Goal: Transaction & Acquisition: Purchase product/service

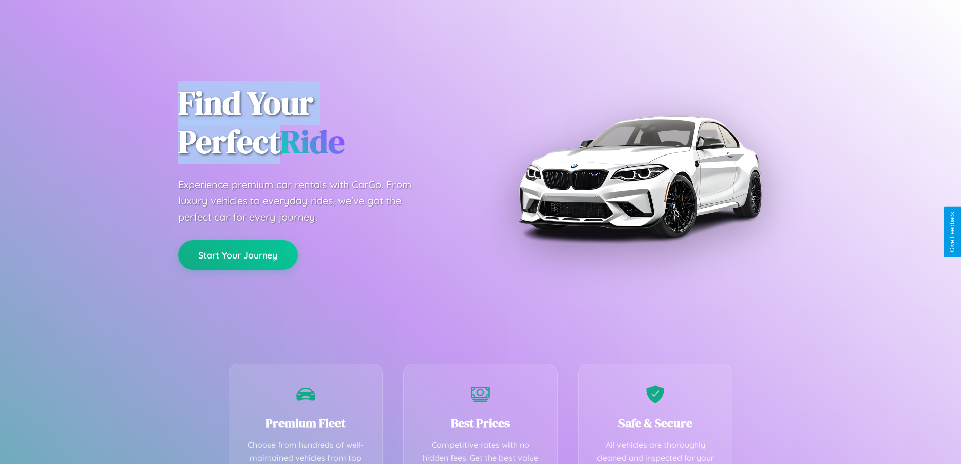
scroll to position [294, 0]
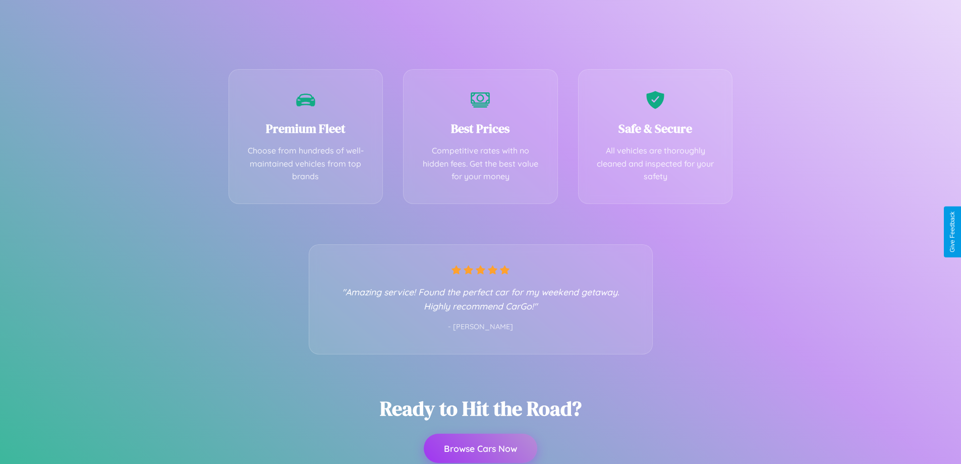
click at [480, 449] on button "Browse Cars Now" at bounding box center [481, 447] width 114 height 29
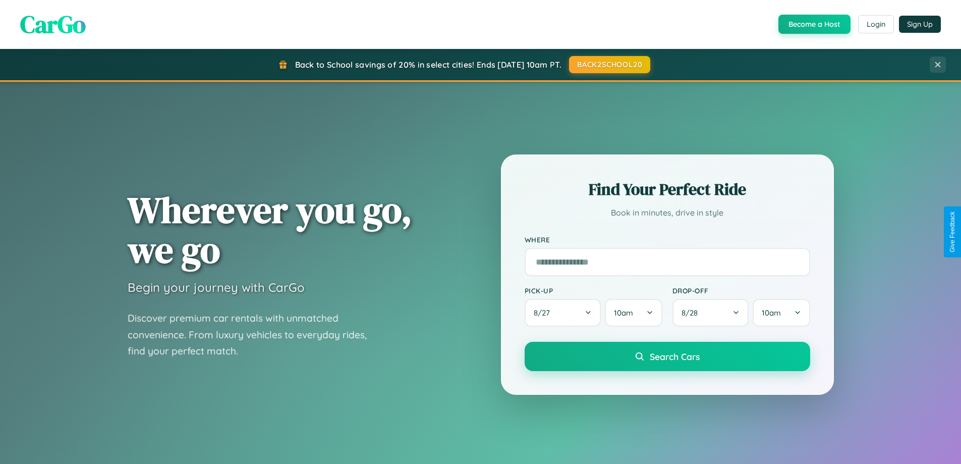
scroll to position [1941, 0]
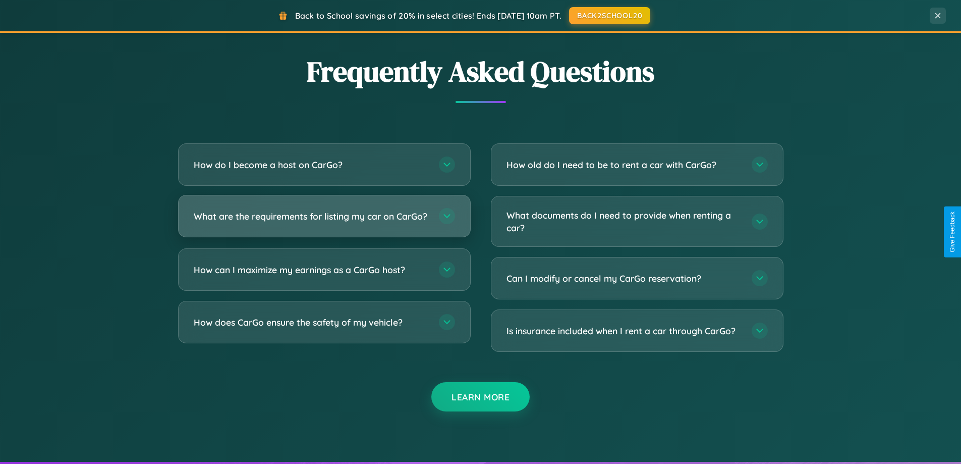
click at [324, 221] on h3 "What are the requirements for listing my car on CarGo?" at bounding box center [311, 216] width 235 height 13
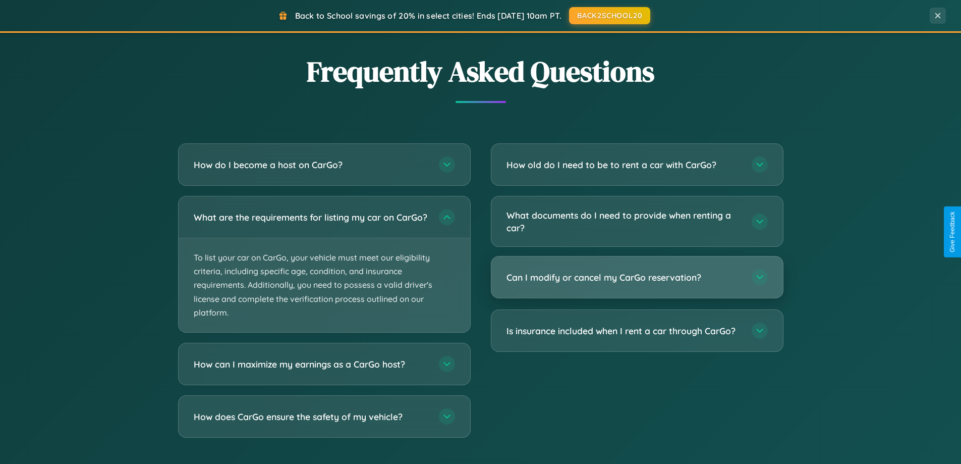
click at [637, 277] on h3 "Can I modify or cancel my CarGo reservation?" at bounding box center [624, 277] width 235 height 13
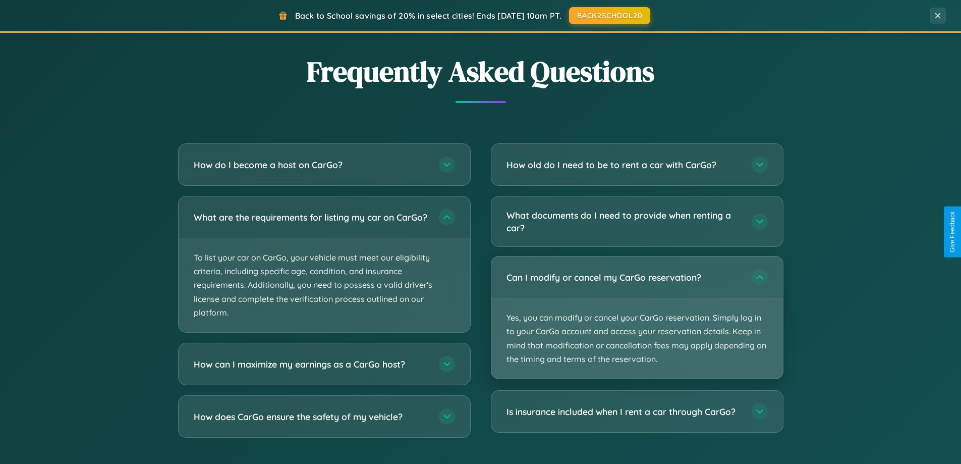
click at [637, 317] on p "Yes, you can modify or cancel your CarGo reservation. Simply log in to your Car…" at bounding box center [637, 338] width 292 height 80
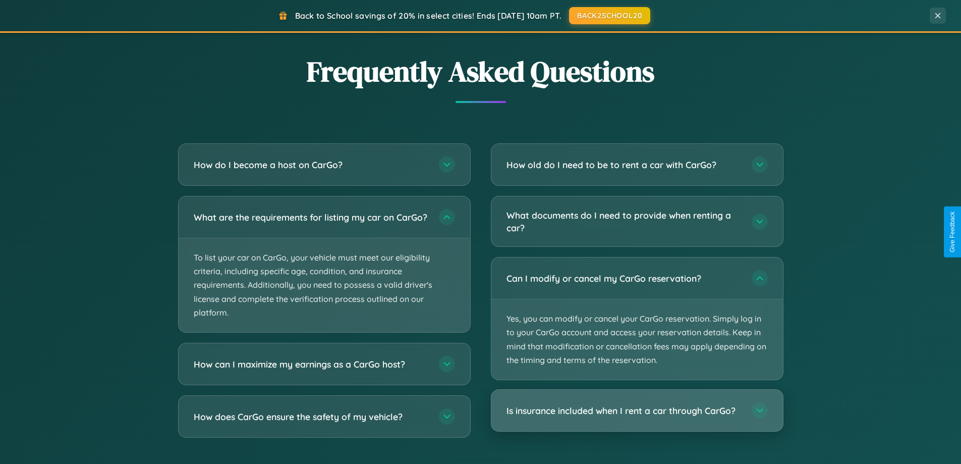
click at [637, 410] on h3 "Is insurance included when I rent a car through CarGo?" at bounding box center [624, 410] width 235 height 13
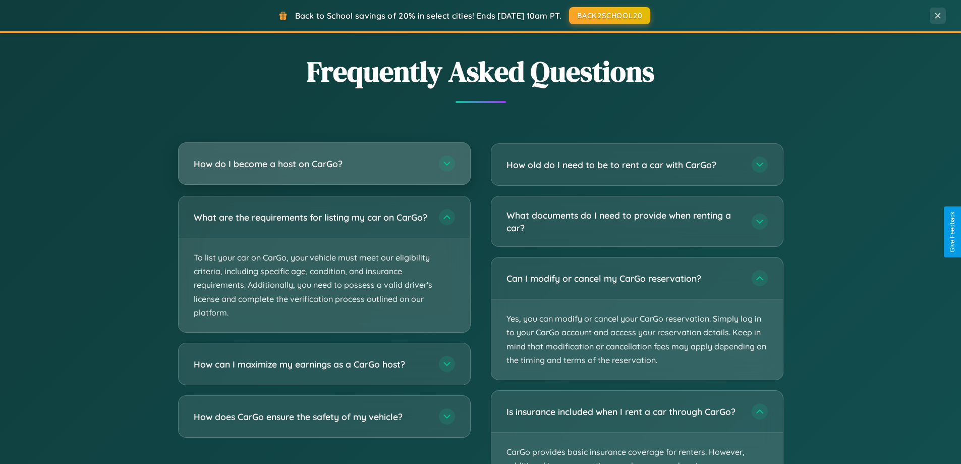
click at [324, 164] on h3 "How do I become a host on CarGo?" at bounding box center [311, 163] width 235 height 13
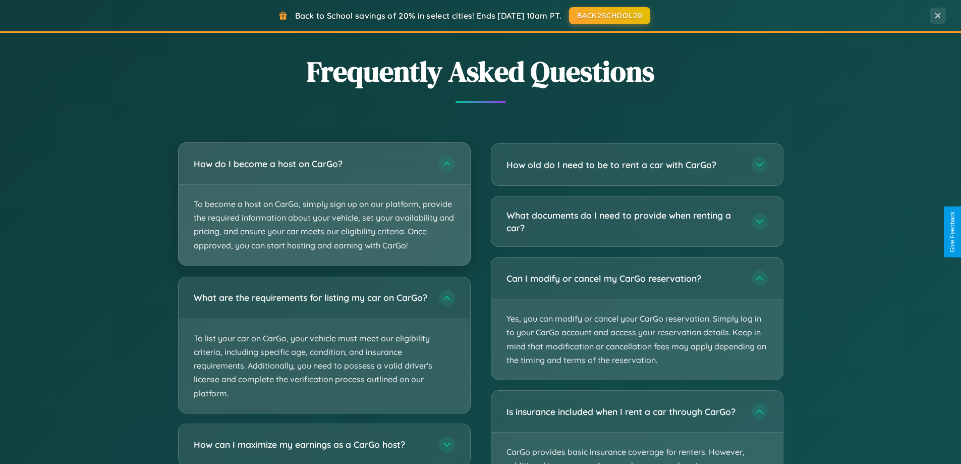
click at [324, 203] on p "To become a host on CarGo, simply sign up on our platform, provide the required…" at bounding box center [325, 225] width 292 height 80
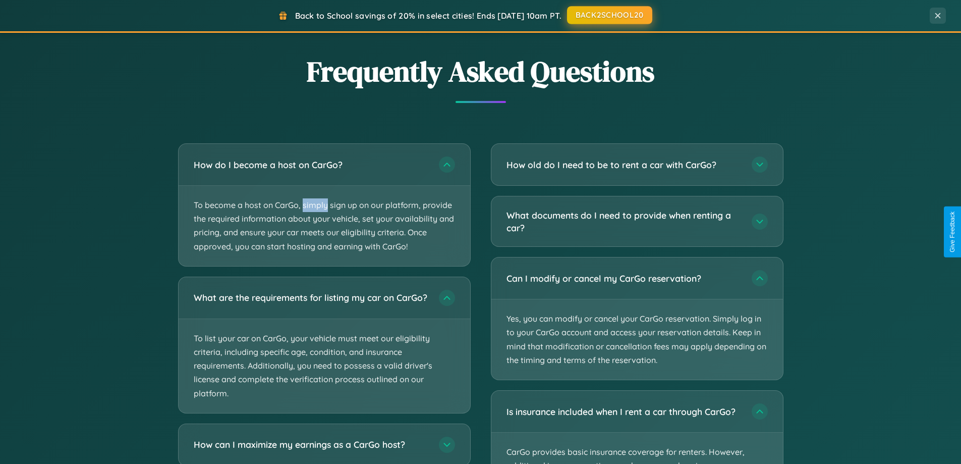
click at [609, 15] on button "BACK2SCHOOL20" at bounding box center [609, 15] width 85 height 18
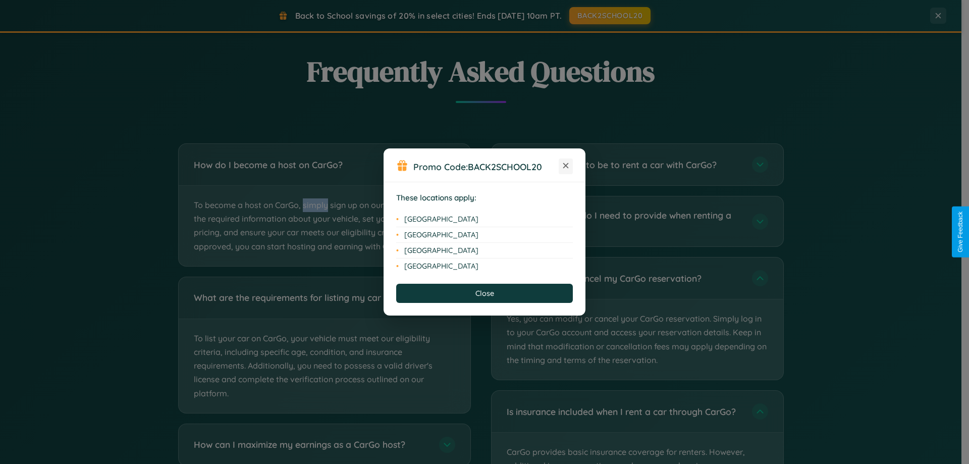
click at [566, 166] on icon at bounding box center [566, 166] width 6 height 6
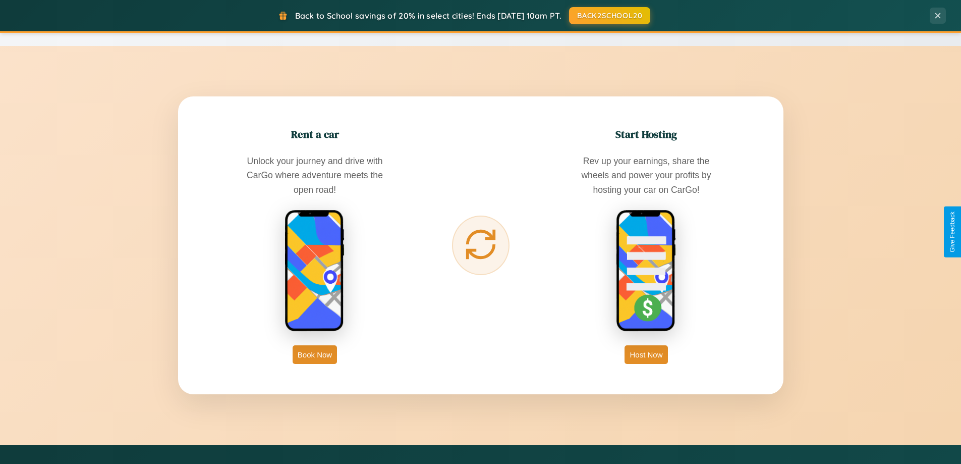
scroll to position [30, 0]
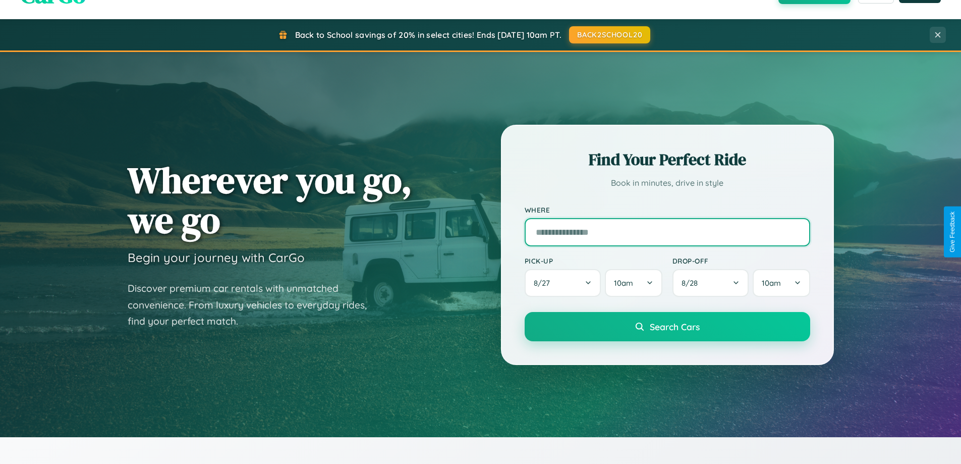
click at [667, 232] on input "text" at bounding box center [668, 232] width 286 height 28
type input "**********"
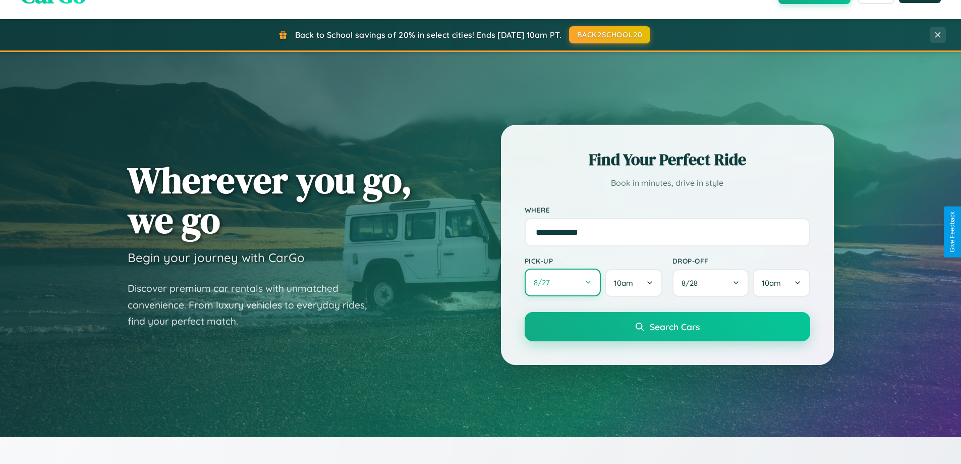
click at [563, 283] on button "8 / 27" at bounding box center [563, 282] width 77 height 28
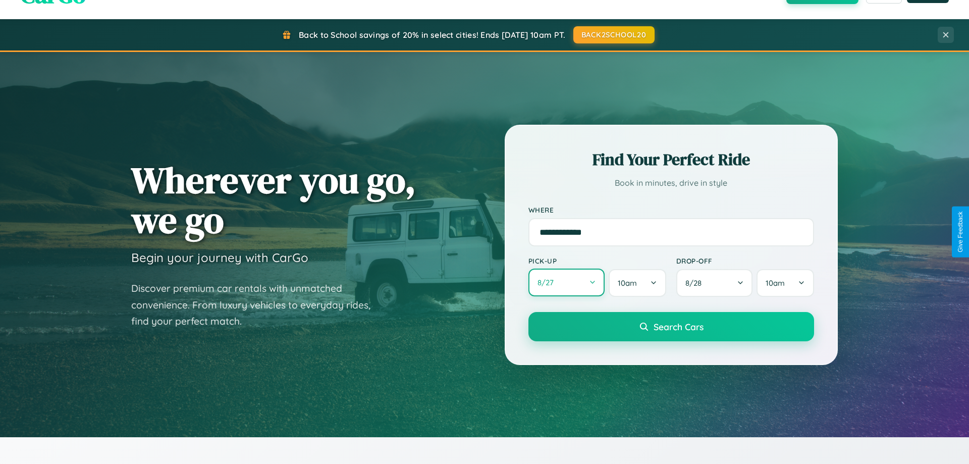
select select "*"
select select "****"
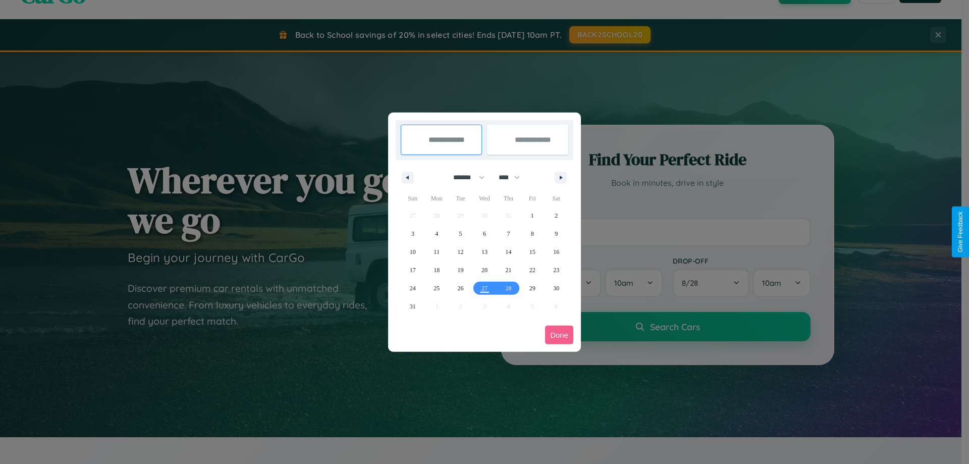
click at [464, 177] on select "******* ******** ***** ***** *** **** **** ****** ********* ******* ******** **…" at bounding box center [466, 177] width 43 height 17
select select "*"
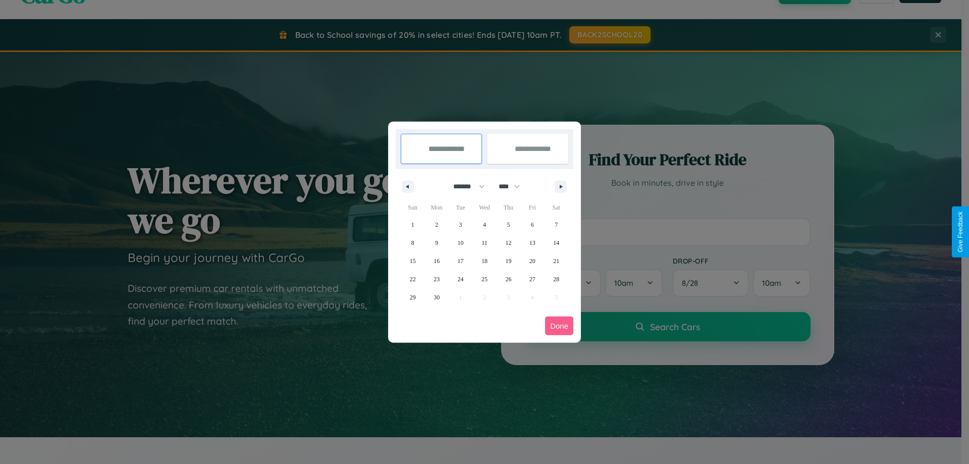
drag, startPoint x: 514, startPoint y: 186, endPoint x: 484, endPoint y: 202, distance: 33.4
click at [514, 186] on select "**** **** **** **** **** **** **** **** **** **** **** **** **** **** **** ****…" at bounding box center [508, 186] width 30 height 17
select select "****"
click at [556, 224] on span "6" at bounding box center [555, 224] width 3 height 18
type input "**********"
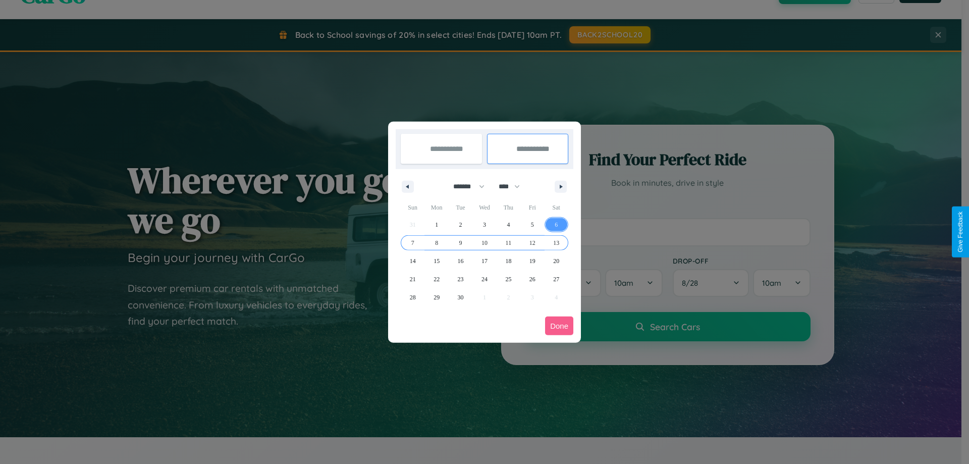
click at [556, 242] on span "13" at bounding box center [556, 243] width 6 height 18
type input "**********"
click at [559, 325] on button "Done" at bounding box center [559, 325] width 28 height 19
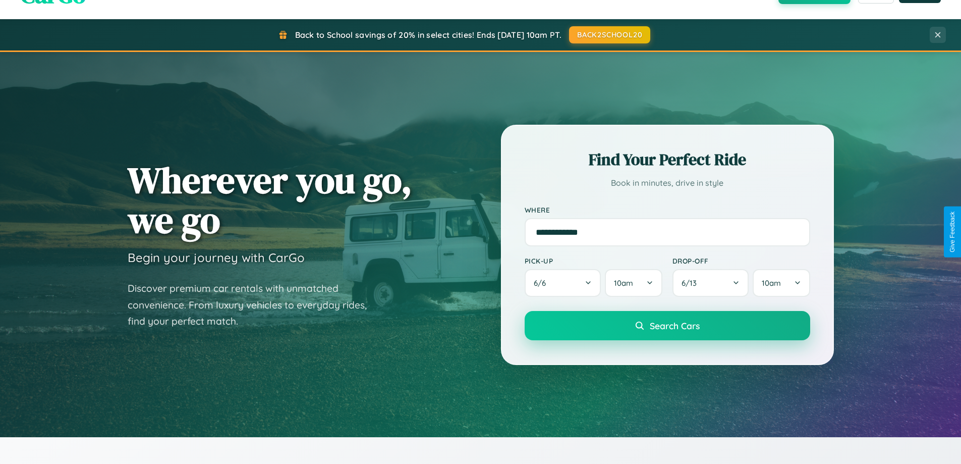
click at [667, 325] on span "Search Cars" at bounding box center [675, 325] width 50 height 11
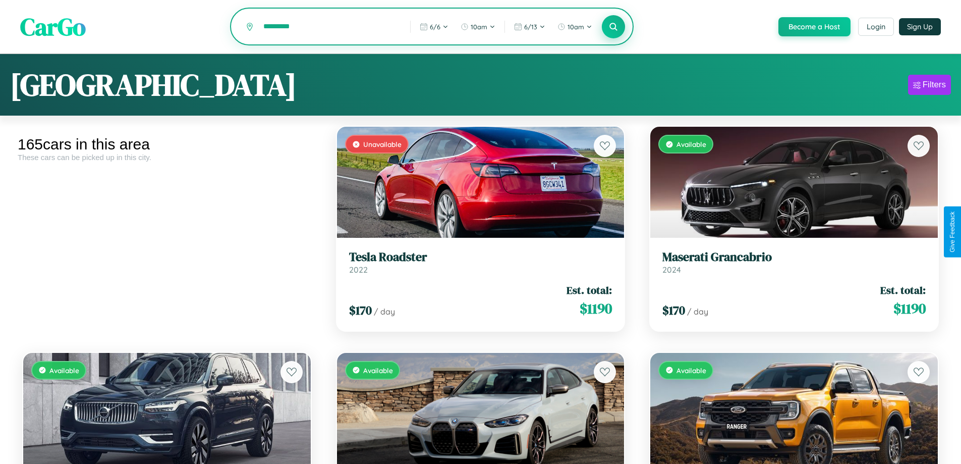
type input "*********"
click at [613, 27] on icon at bounding box center [614, 27] width 10 height 10
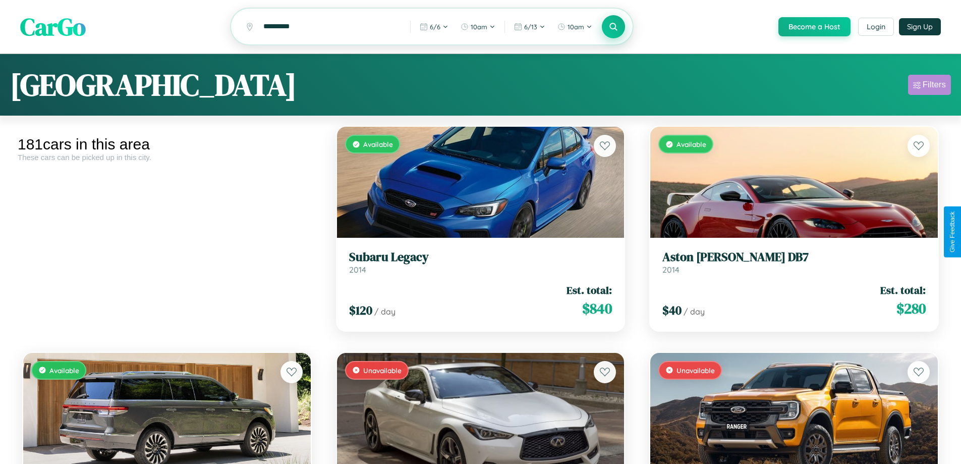
click at [929, 86] on div "Filters" at bounding box center [934, 85] width 23 height 10
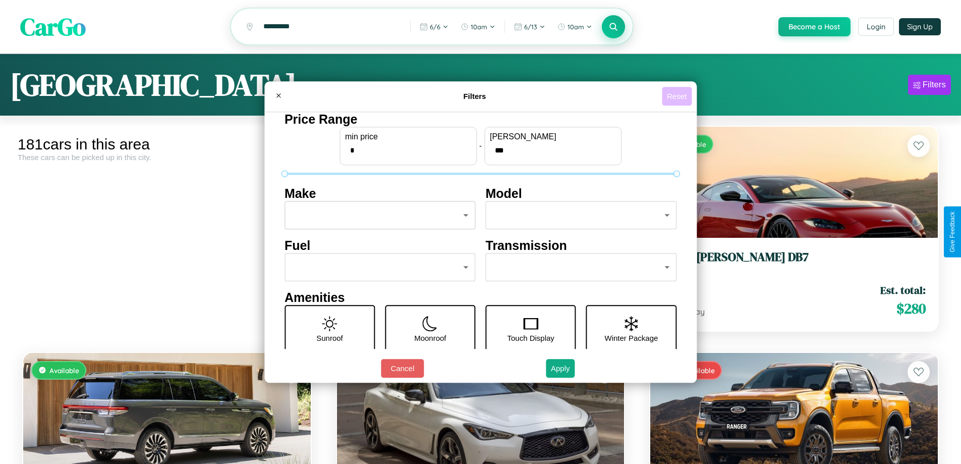
click at [678, 96] on button "Reset" at bounding box center [677, 96] width 30 height 19
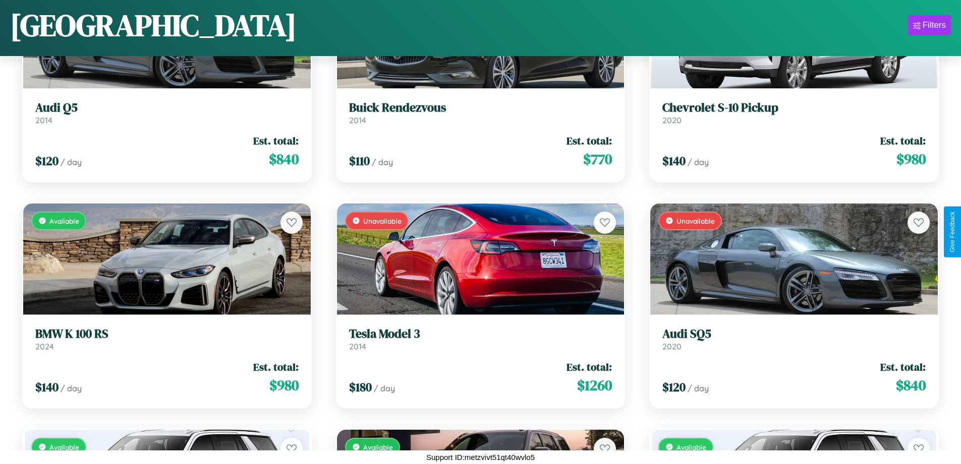
scroll to position [6919, 0]
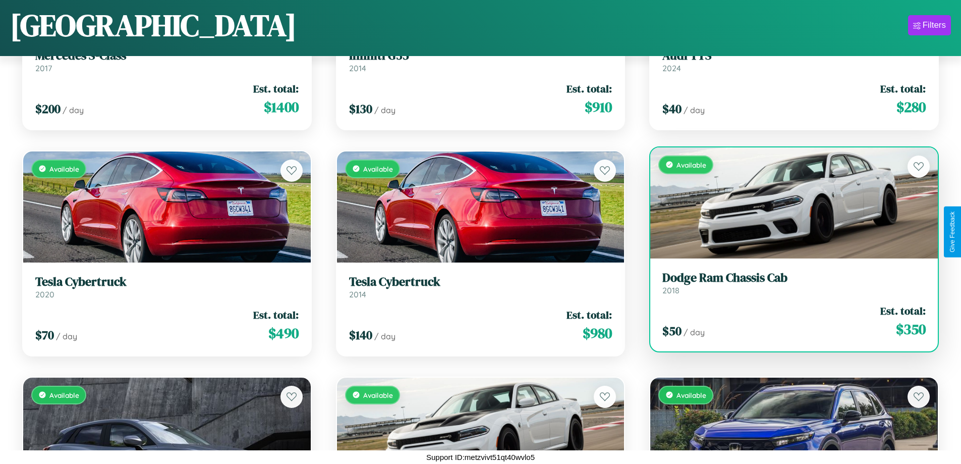
click at [788, 283] on h3 "Dodge Ram Chassis Cab" at bounding box center [793, 277] width 263 height 15
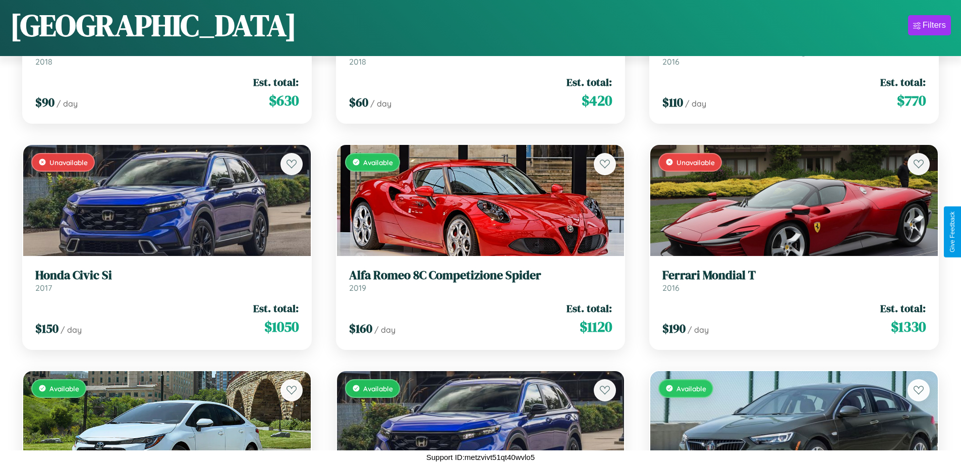
scroll to position [5112, 0]
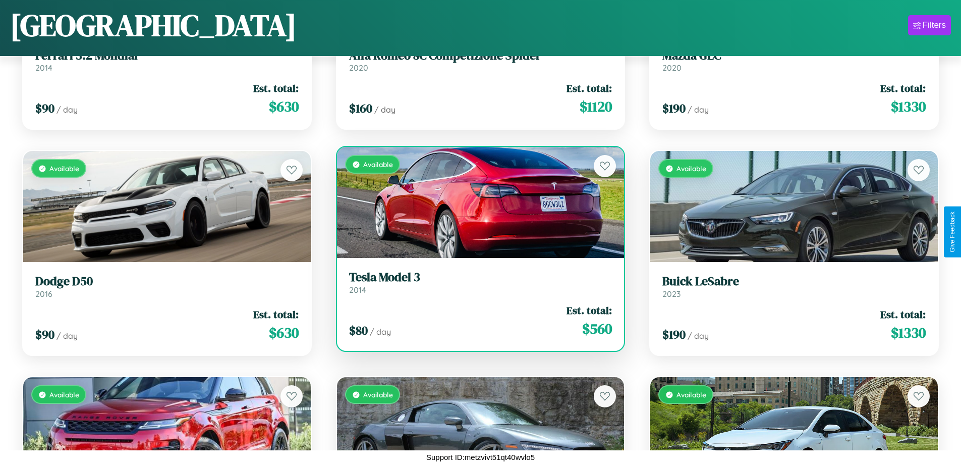
click at [476, 282] on h3 "Tesla Model 3" at bounding box center [480, 277] width 263 height 15
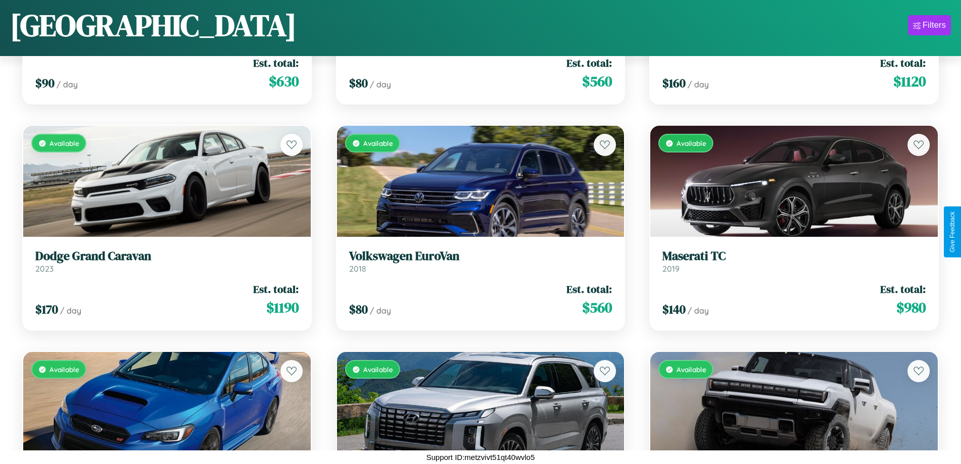
scroll to position [1271, 0]
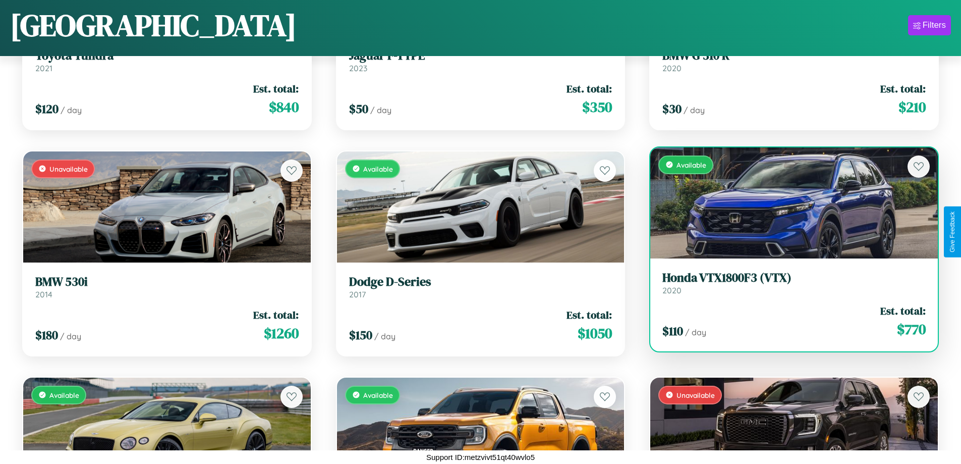
click at [788, 283] on h3 "Honda VTX1800F3 (VTX)" at bounding box center [793, 277] width 263 height 15
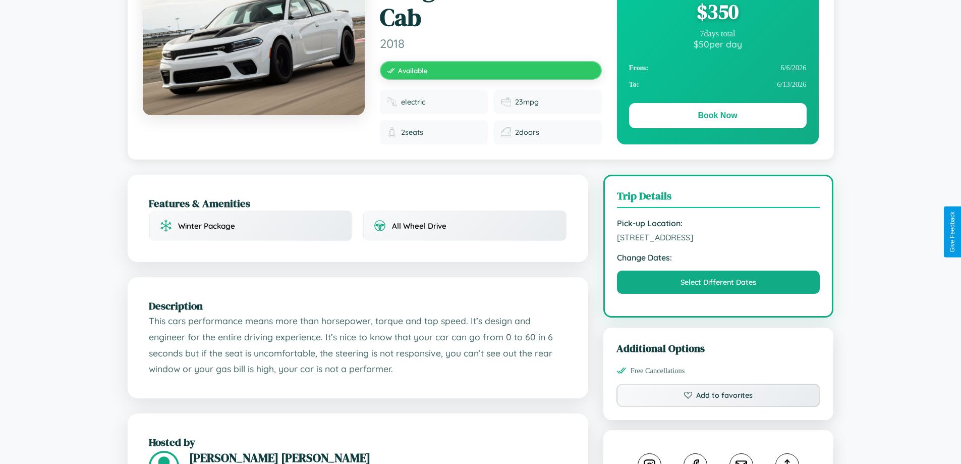
scroll to position [340, 0]
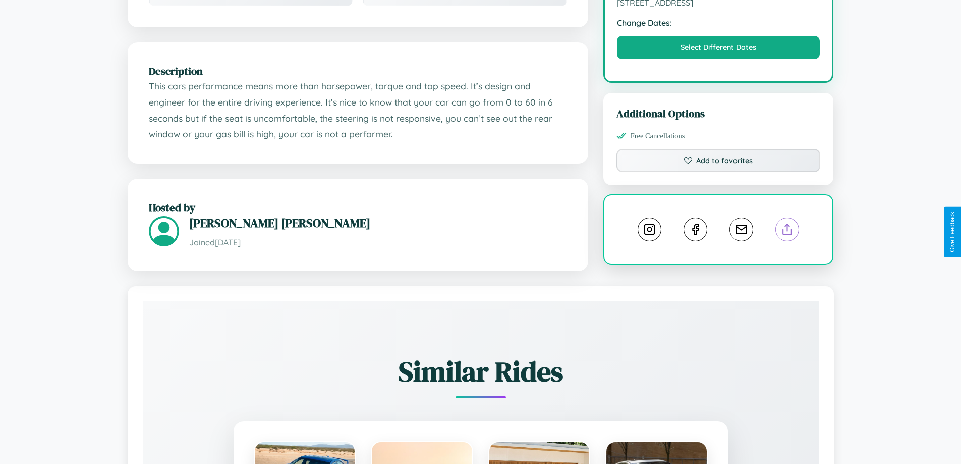
click at [788, 231] on line at bounding box center [788, 227] width 0 height 7
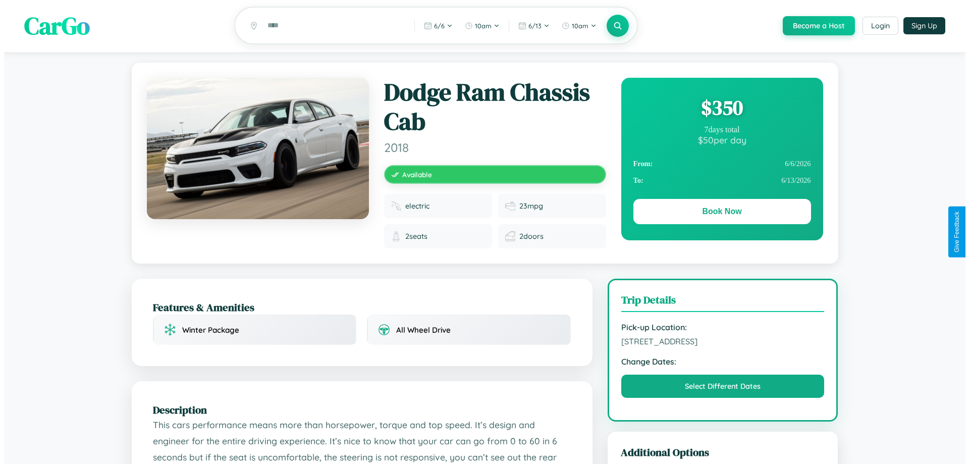
scroll to position [0, 0]
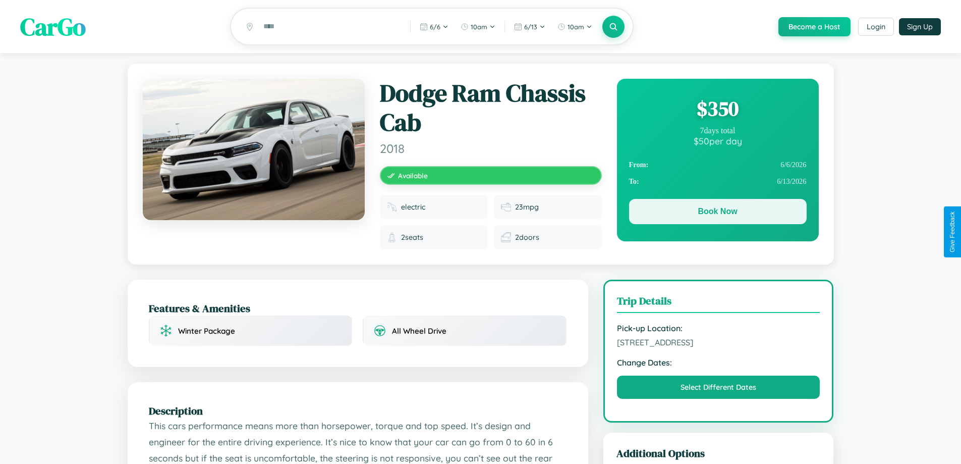
click at [717, 214] on button "Book Now" at bounding box center [718, 211] width 178 height 25
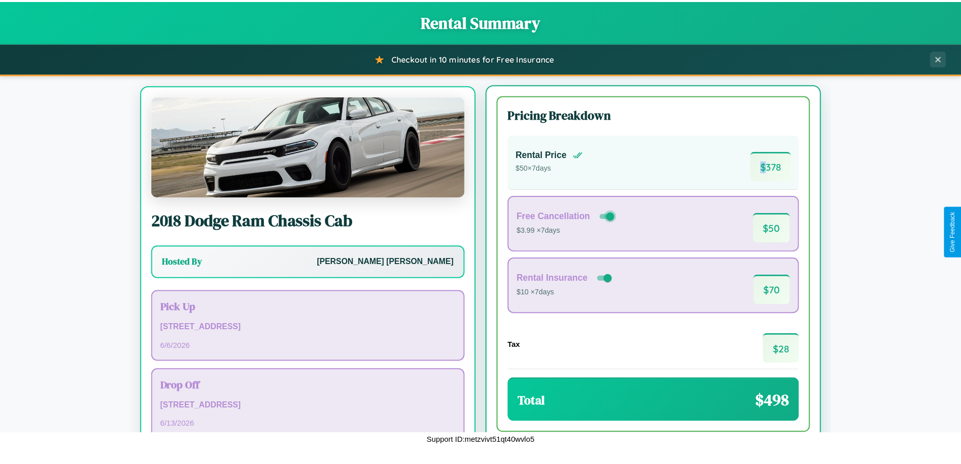
scroll to position [47, 0]
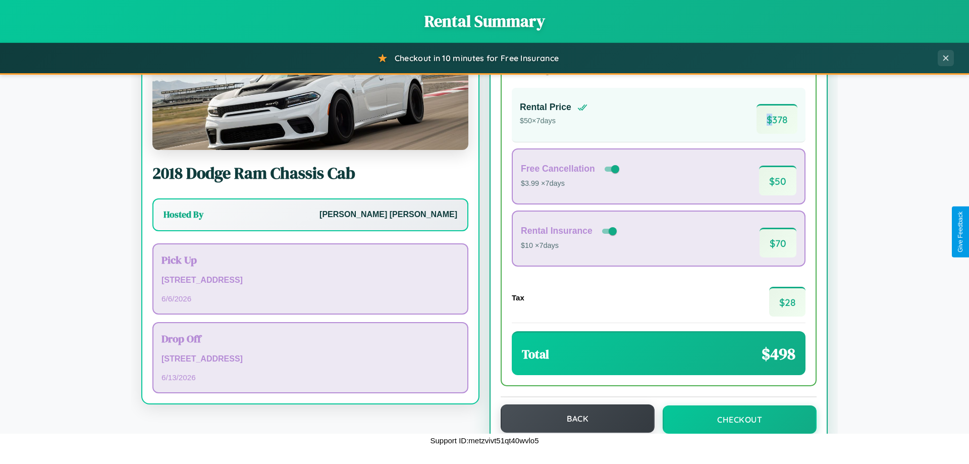
click at [573, 418] on button "Back" at bounding box center [577, 418] width 154 height 28
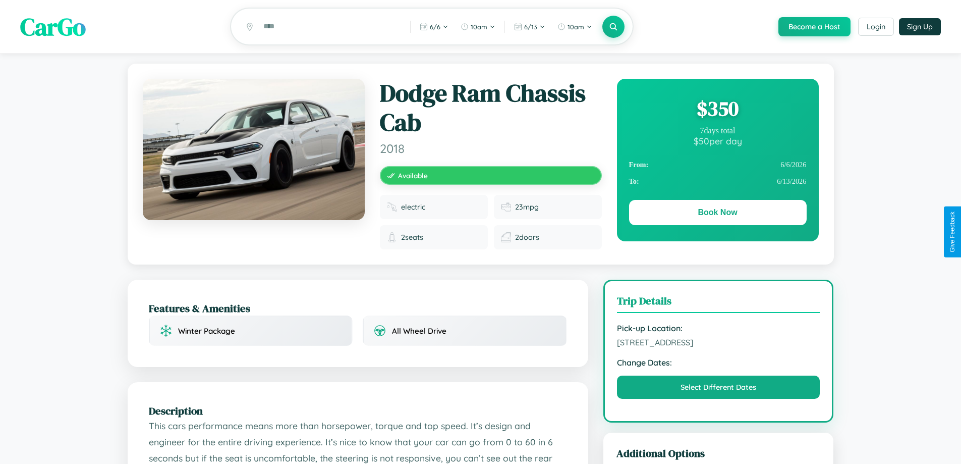
click at [717, 110] on div "$ 350" at bounding box center [718, 108] width 178 height 27
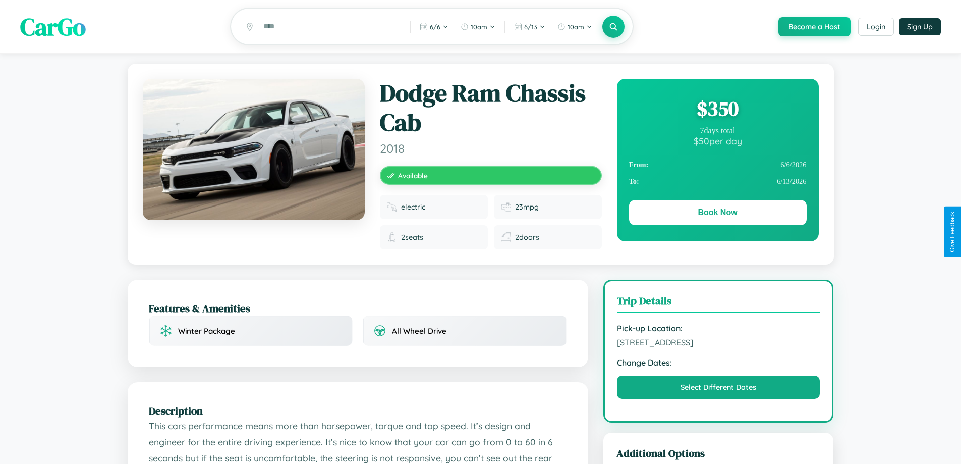
click at [717, 110] on div "$ 350" at bounding box center [718, 108] width 178 height 27
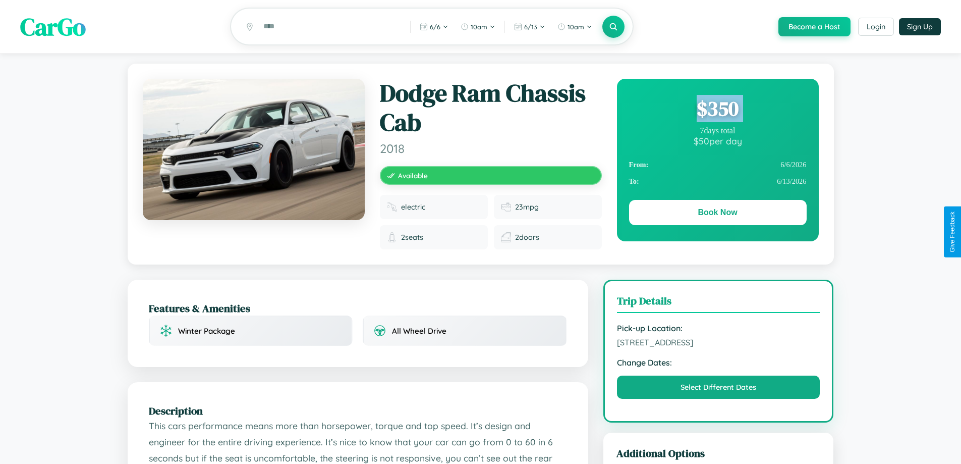
click at [717, 110] on div "$ 350" at bounding box center [718, 108] width 178 height 27
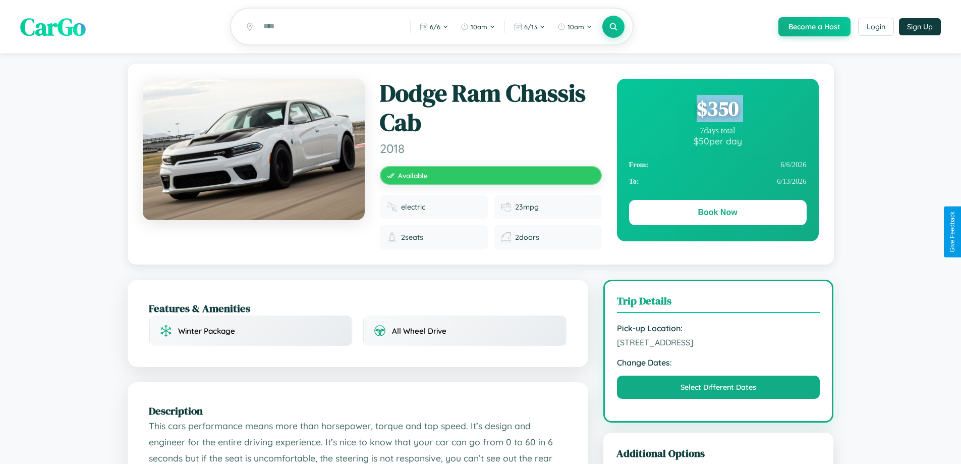
click at [717, 110] on div "$ 350" at bounding box center [718, 108] width 178 height 27
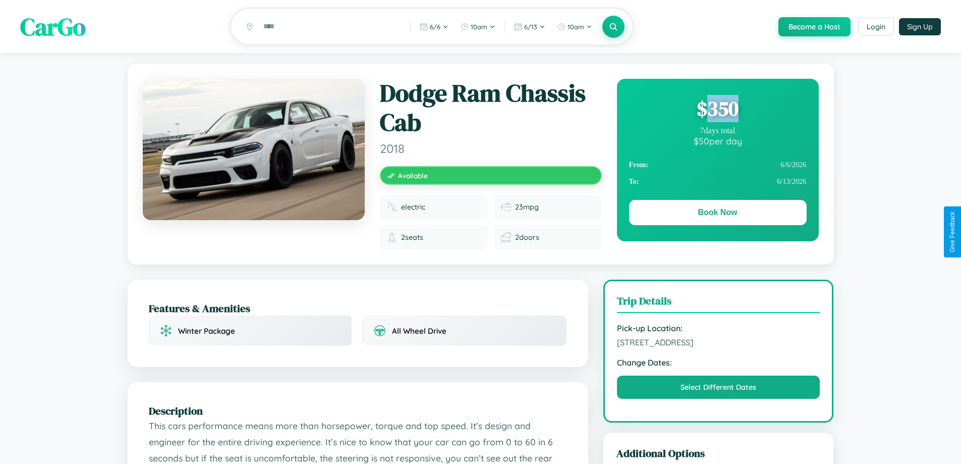
click at [717, 110] on div "$ 350" at bounding box center [718, 108] width 178 height 27
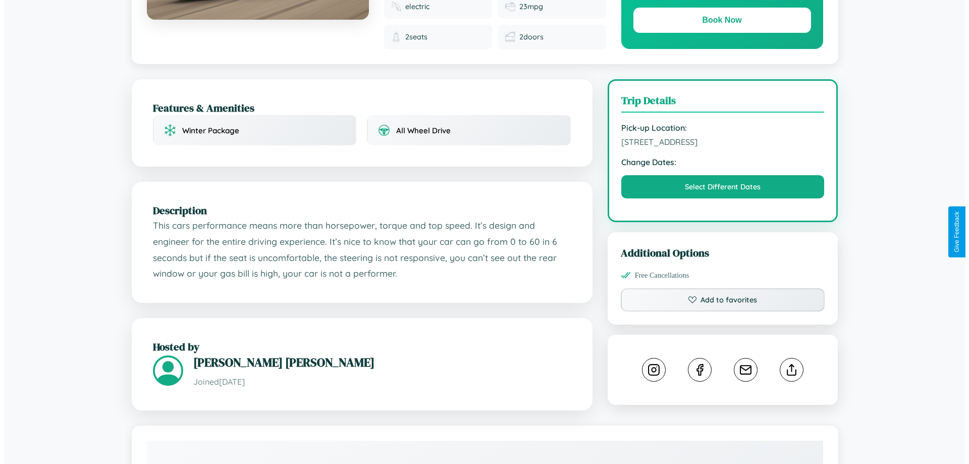
scroll to position [270, 0]
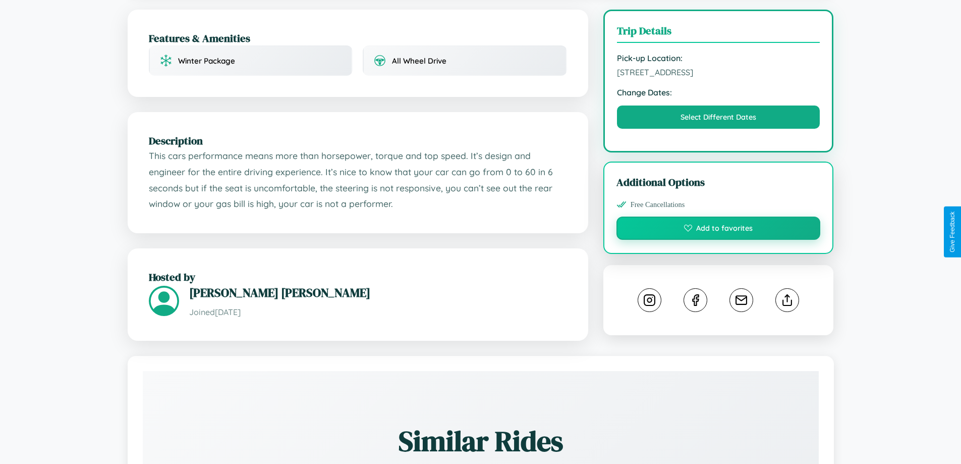
click at [718, 230] on button "Add to favorites" at bounding box center [718, 227] width 204 height 23
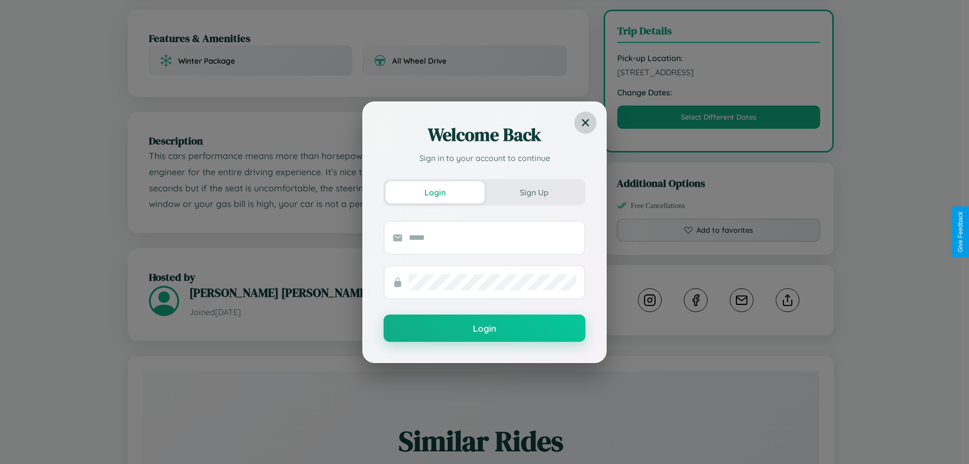
click at [585, 122] on icon at bounding box center [585, 122] width 7 height 7
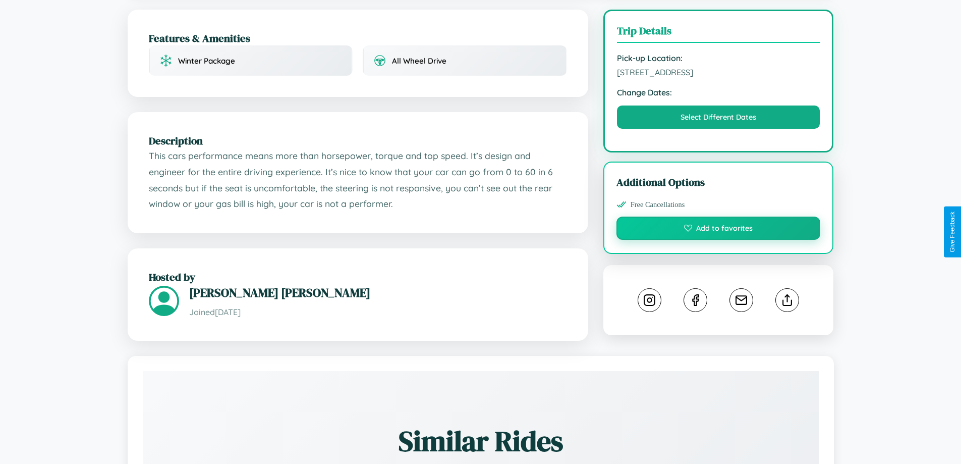
click at [718, 230] on button "Add to favorites" at bounding box center [718, 227] width 204 height 23
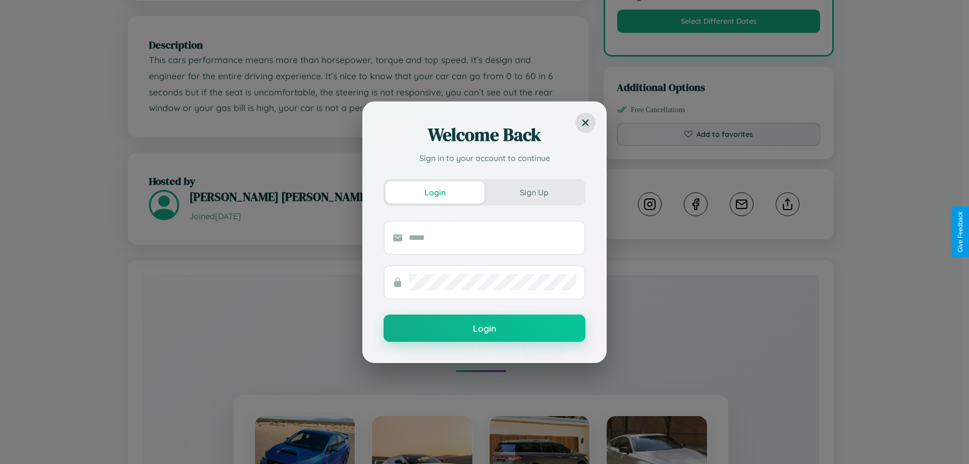
scroll to position [575, 0]
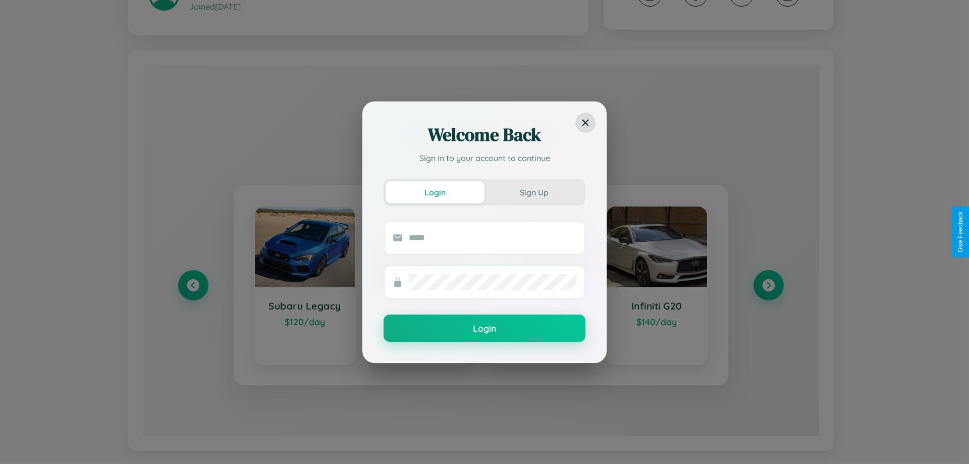
click at [193, 280] on div "Welcome Back Sign in to your account to continue Login Sign Up Login" at bounding box center [484, 232] width 969 height 464
click at [768, 280] on div "Welcome Back Sign in to your account to continue Login Sign Up Login" at bounding box center [484, 232] width 969 height 464
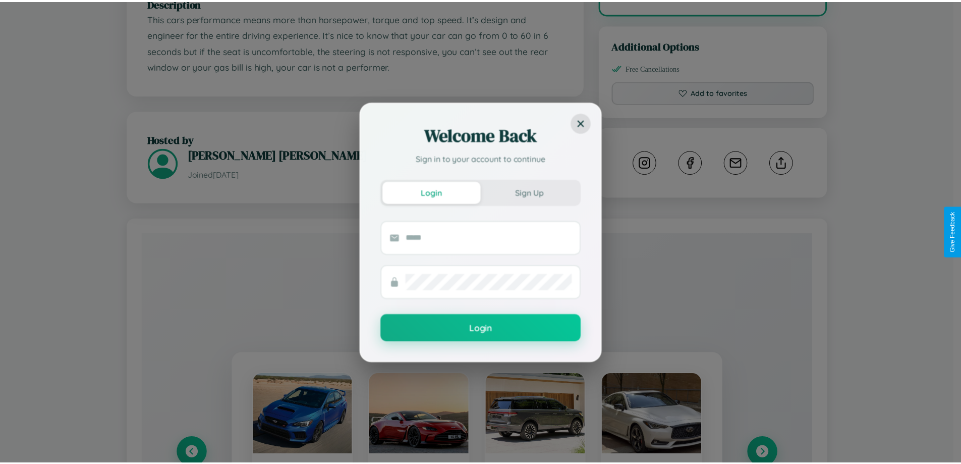
scroll to position [270, 0]
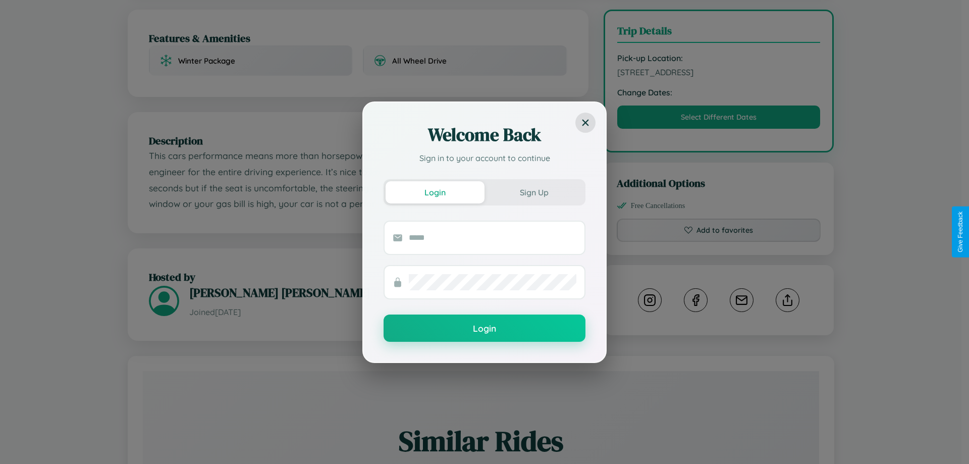
click at [718, 232] on div "Welcome Back Sign in to your account to continue Login Sign Up Login" at bounding box center [484, 232] width 969 height 464
click at [492, 237] on input "text" at bounding box center [492, 238] width 167 height 16
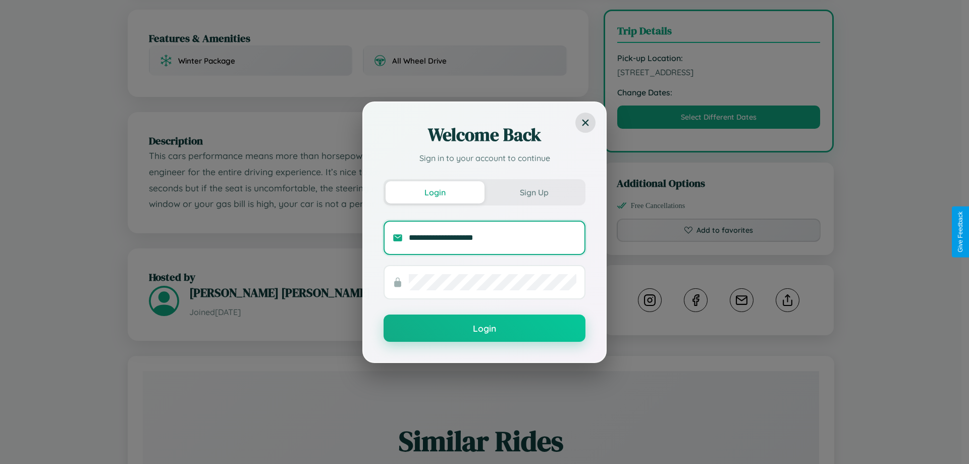
type input "**********"
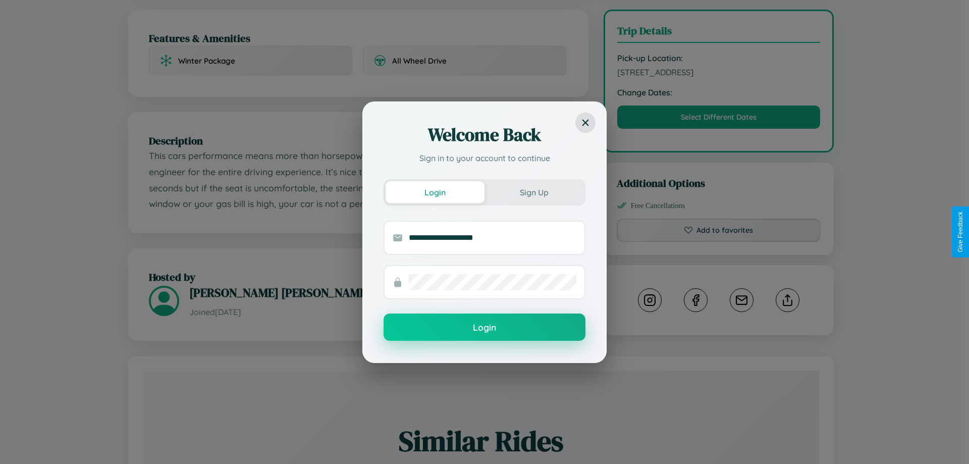
click at [484, 327] on button "Login" at bounding box center [484, 326] width 202 height 27
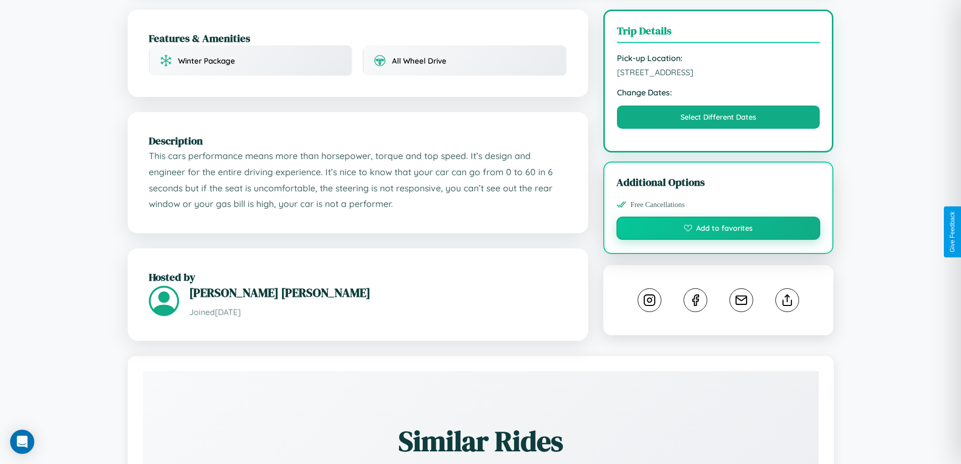
click at [718, 230] on button "Add to favorites" at bounding box center [718, 227] width 204 height 23
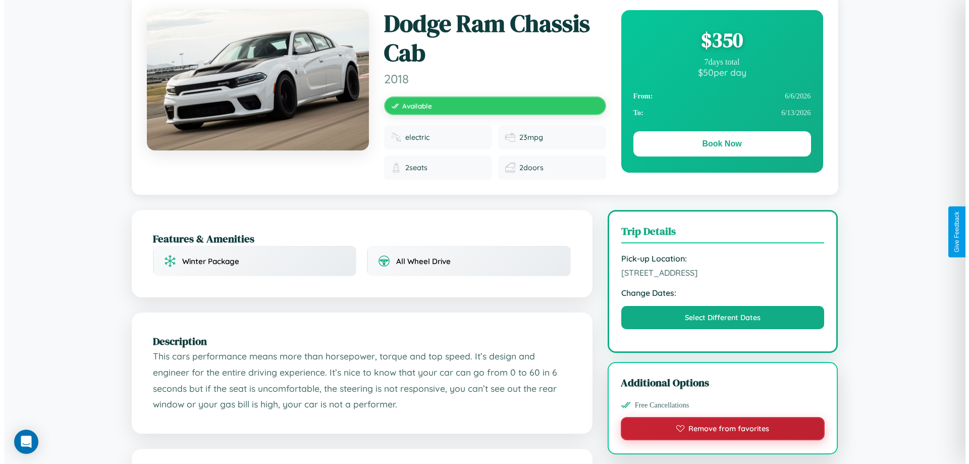
scroll to position [0, 0]
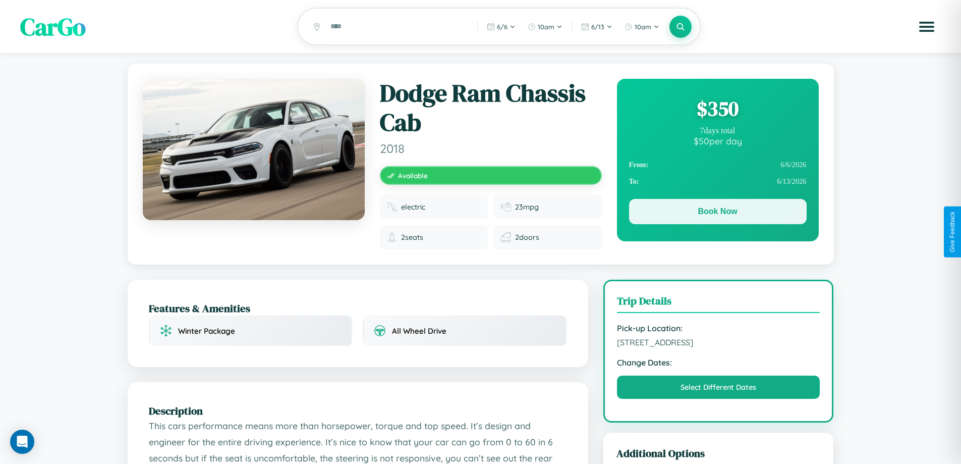
click at [717, 213] on button "Book Now" at bounding box center [718, 211] width 178 height 25
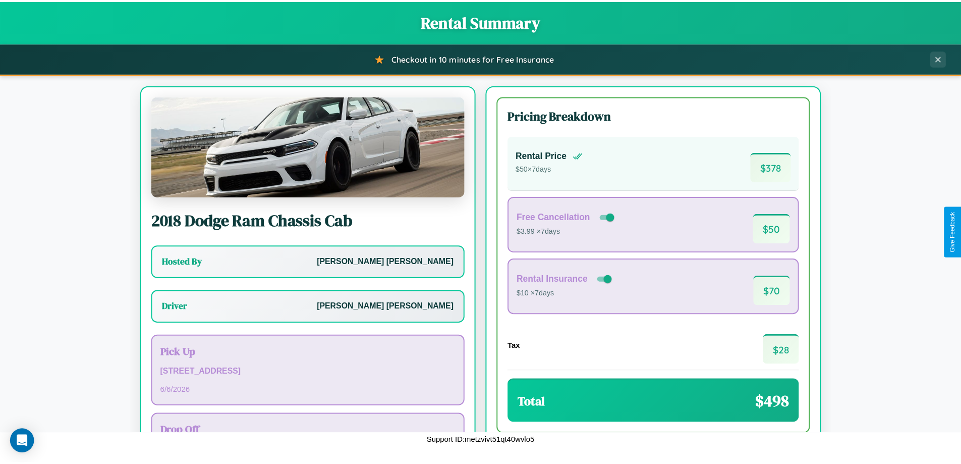
scroll to position [73, 0]
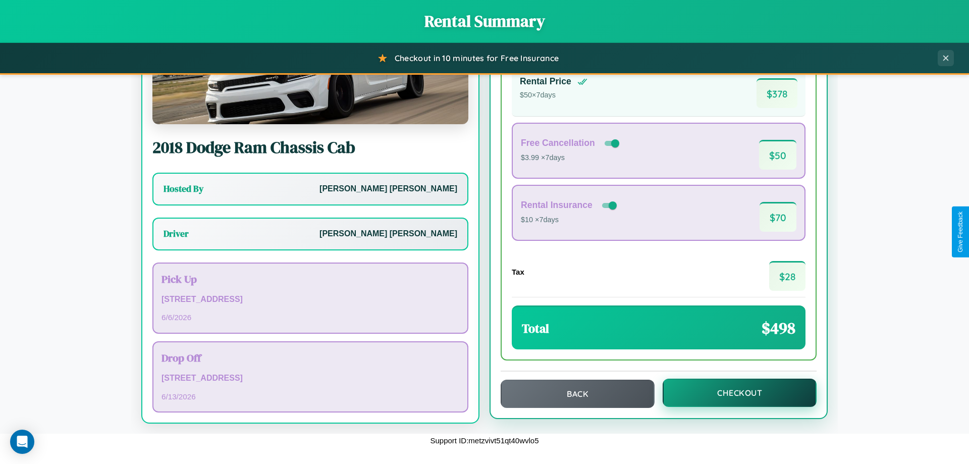
click at [733, 392] on button "Checkout" at bounding box center [739, 392] width 154 height 28
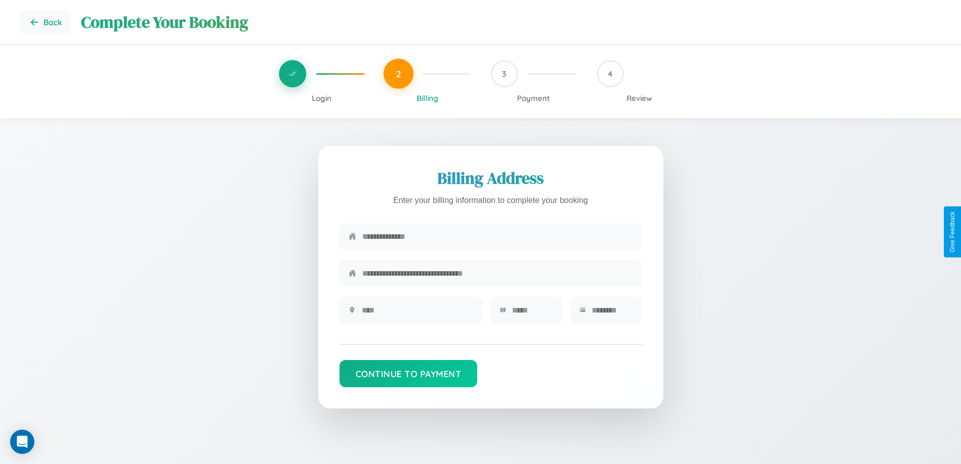
click at [497, 237] on input "text" at bounding box center [497, 236] width 271 height 25
type input "**********"
click at [417, 313] on input "text" at bounding box center [418, 310] width 112 height 25
type input "********"
click at [532, 313] on input "text" at bounding box center [532, 310] width 41 height 25
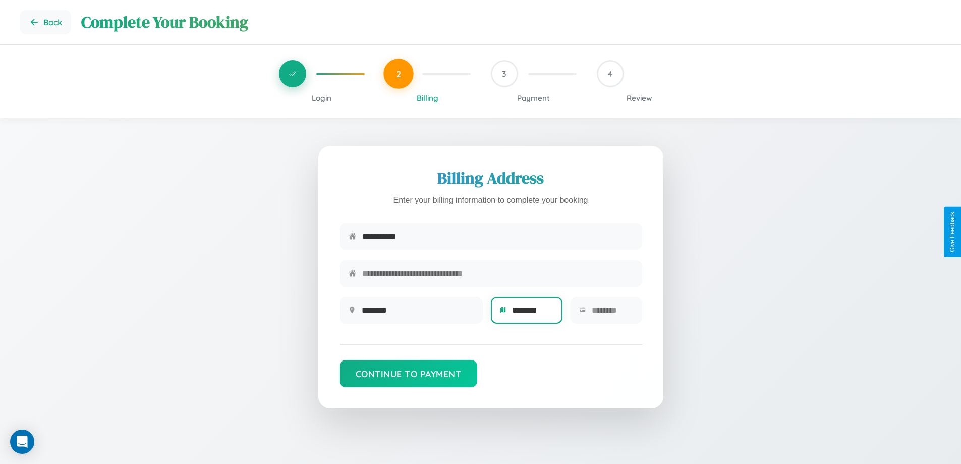
type input "********"
click at [612, 313] on input "text" at bounding box center [612, 310] width 41 height 25
type input "*****"
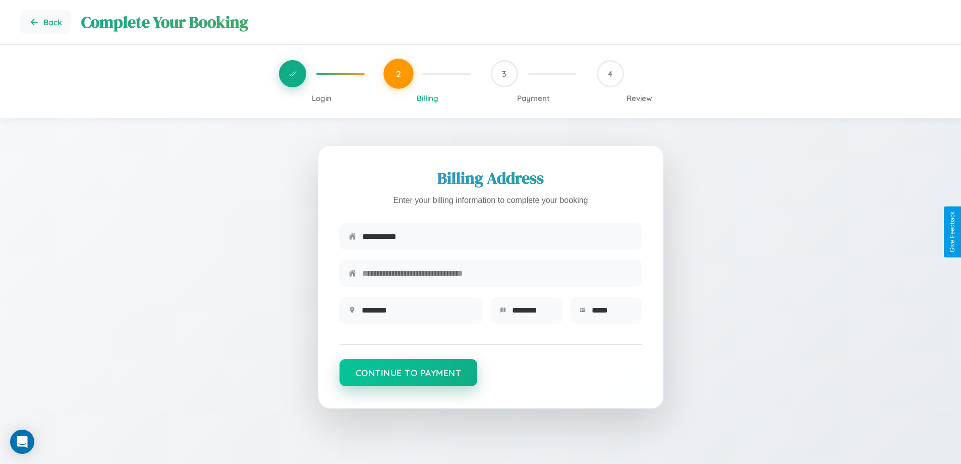
click at [408, 377] on button "Continue to Payment" at bounding box center [409, 372] width 138 height 27
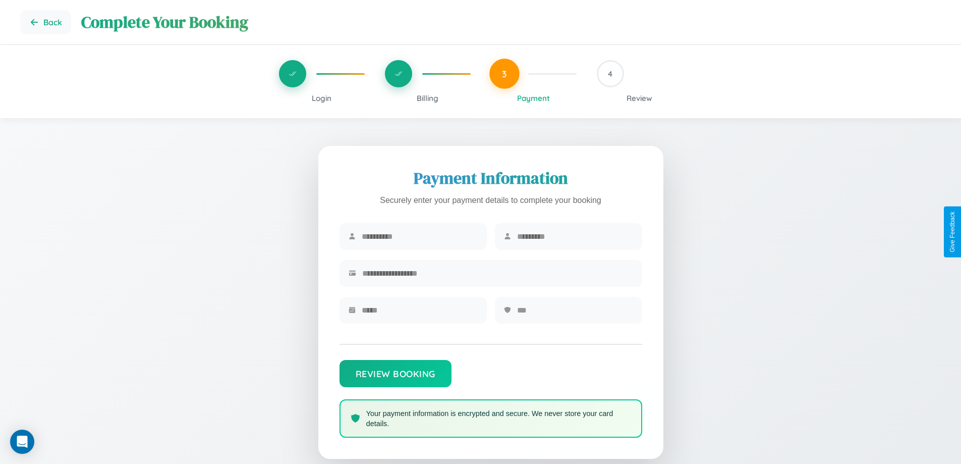
click at [419, 237] on input "text" at bounding box center [420, 236] width 116 height 25
type input "****"
click at [575, 237] on input "text" at bounding box center [575, 236] width 116 height 25
type input "*******"
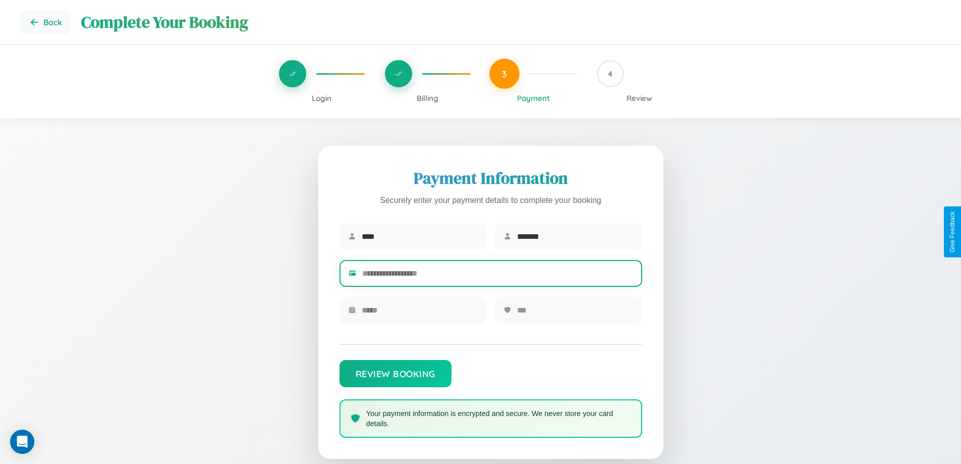
click at [497, 275] on input "text" at bounding box center [497, 273] width 271 height 25
type input "**********"
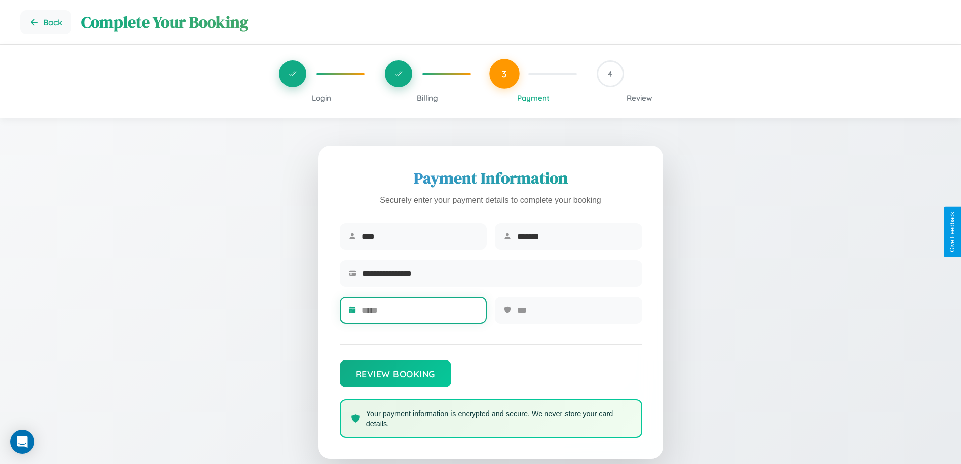
click at [419, 313] on input "text" at bounding box center [420, 310] width 116 height 25
type input "*****"
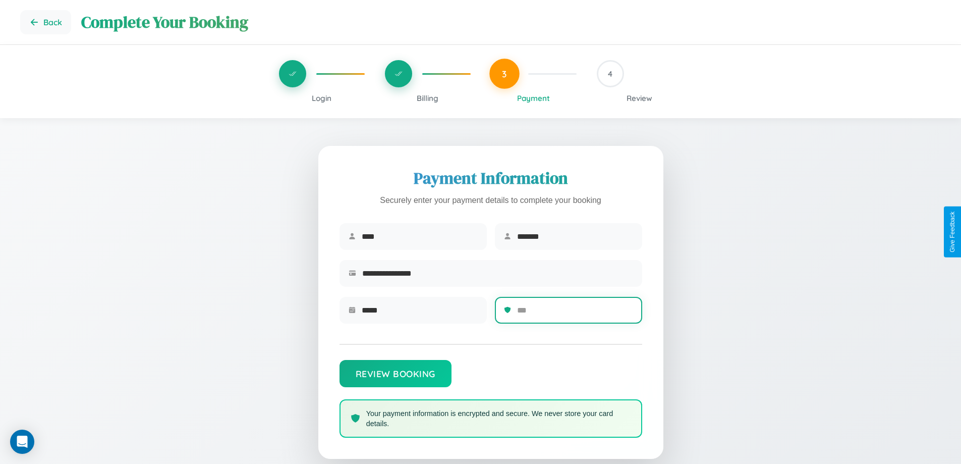
click at [575, 313] on input "text" at bounding box center [575, 310] width 116 height 25
type input "***"
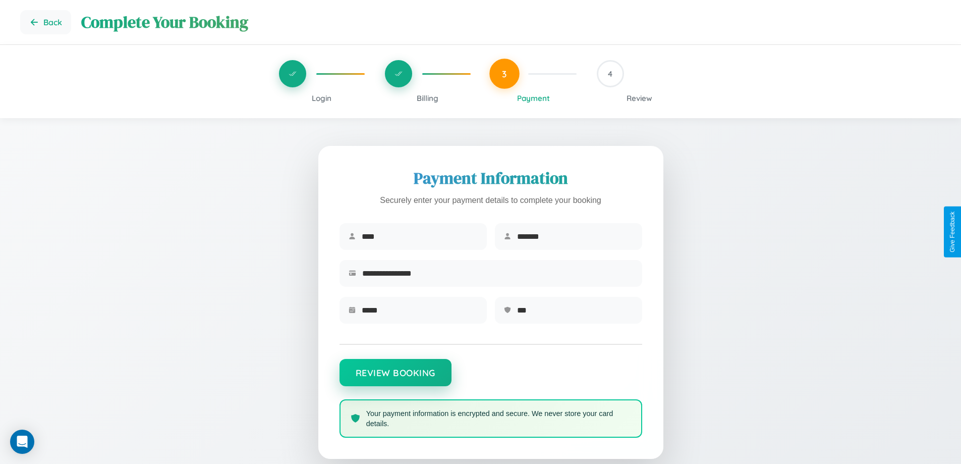
click at [395, 377] on button "Review Booking" at bounding box center [396, 372] width 112 height 27
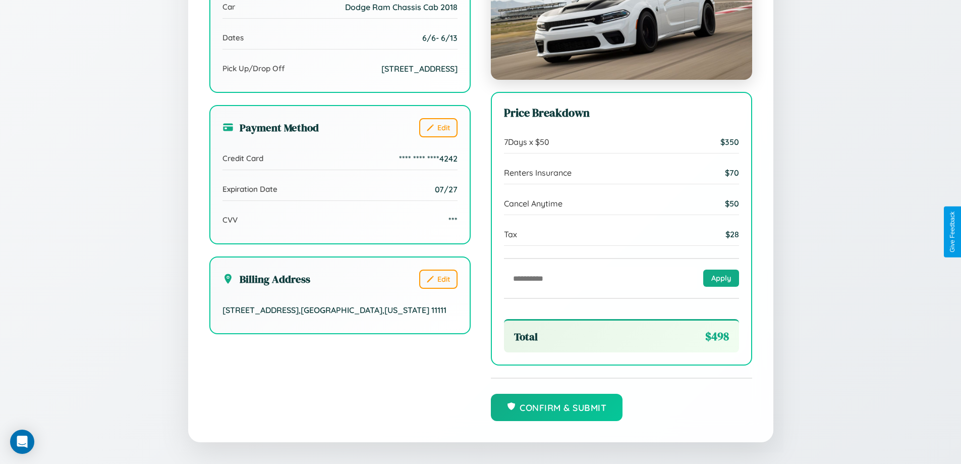
scroll to position [309, 0]
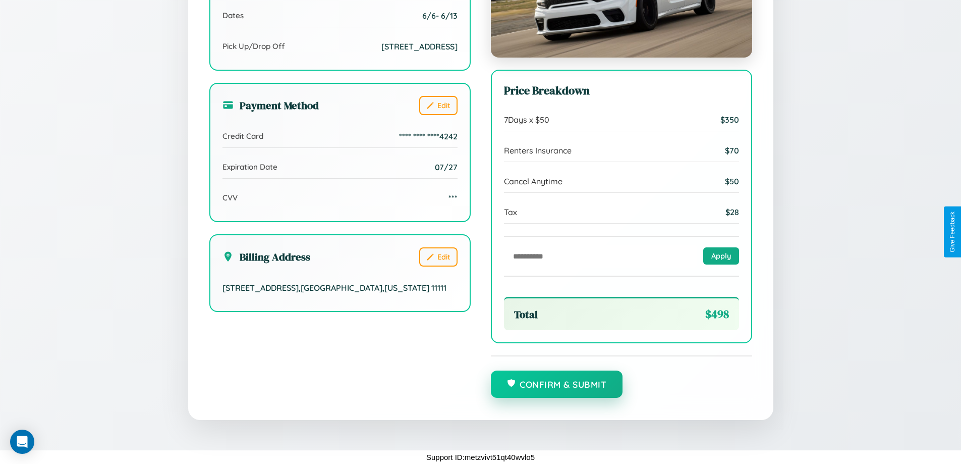
click at [556, 384] on button "Confirm & Submit" at bounding box center [557, 383] width 132 height 27
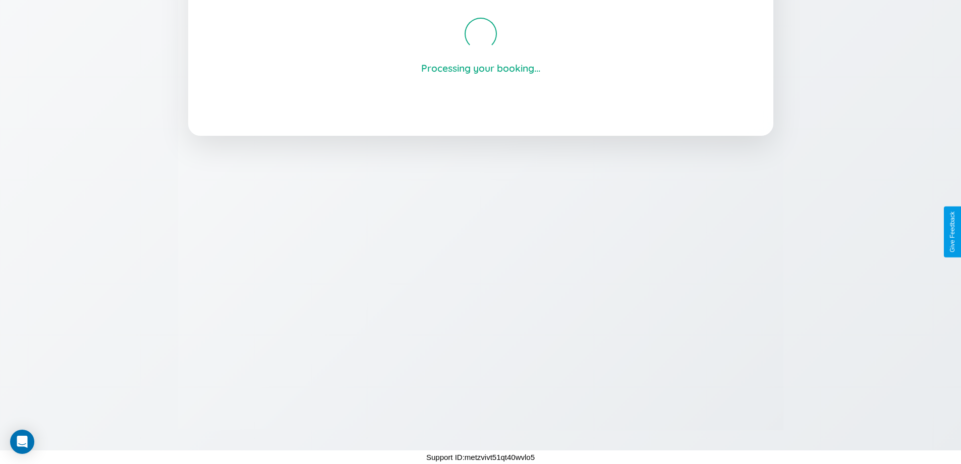
scroll to position [192, 0]
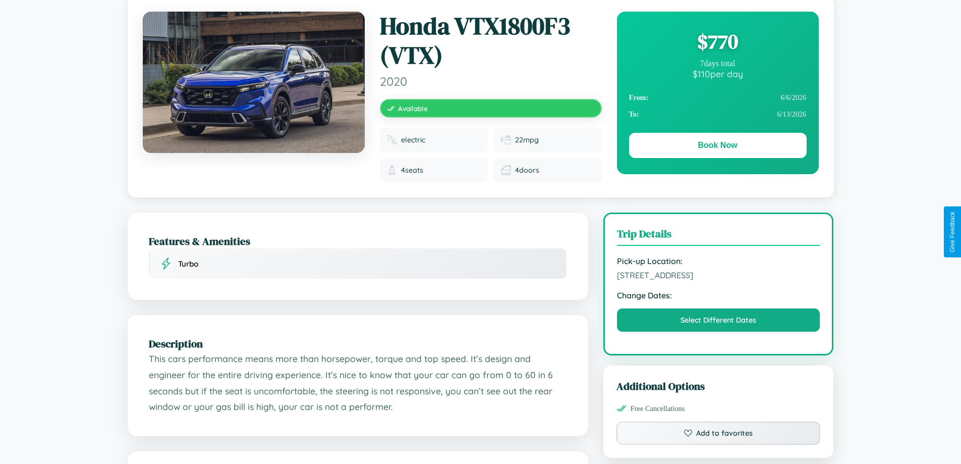
scroll to position [340, 0]
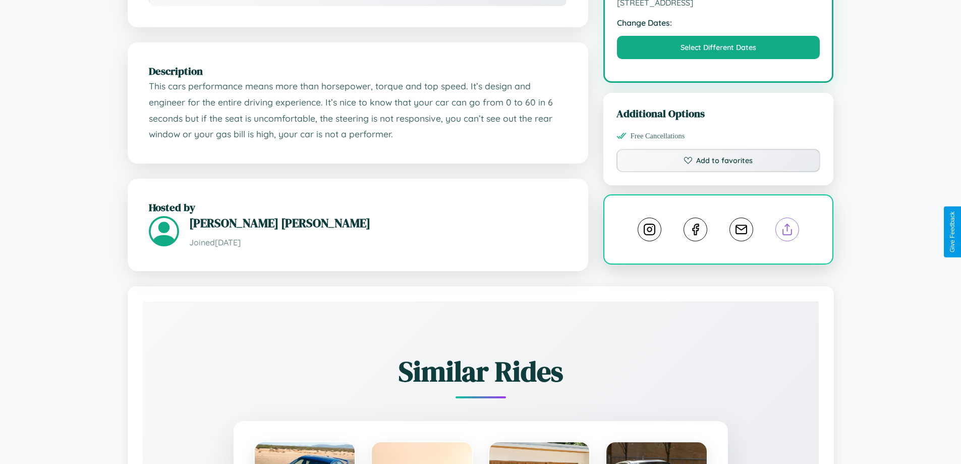
click at [788, 231] on line at bounding box center [788, 227] width 0 height 7
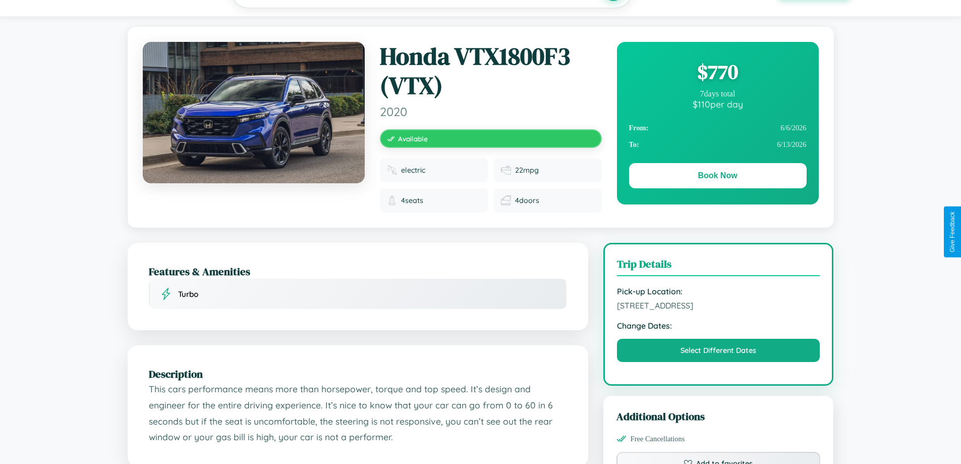
scroll to position [0, 0]
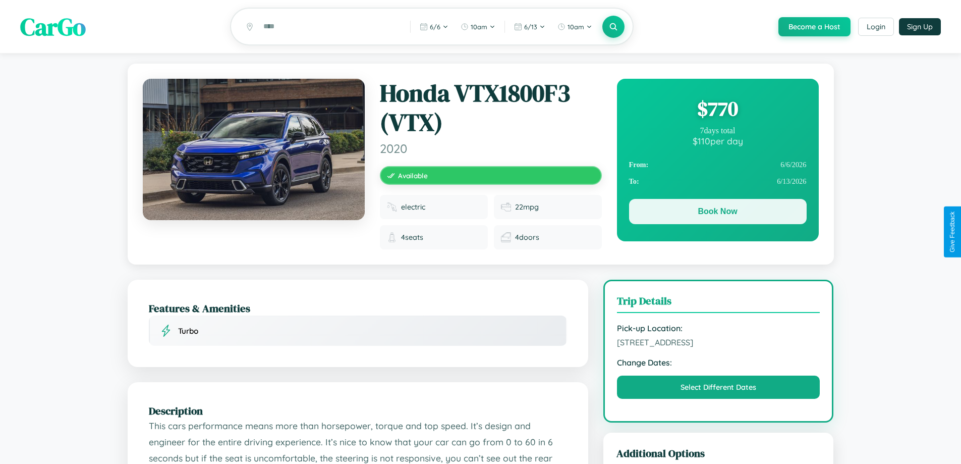
click at [717, 214] on button "Book Now" at bounding box center [718, 211] width 178 height 25
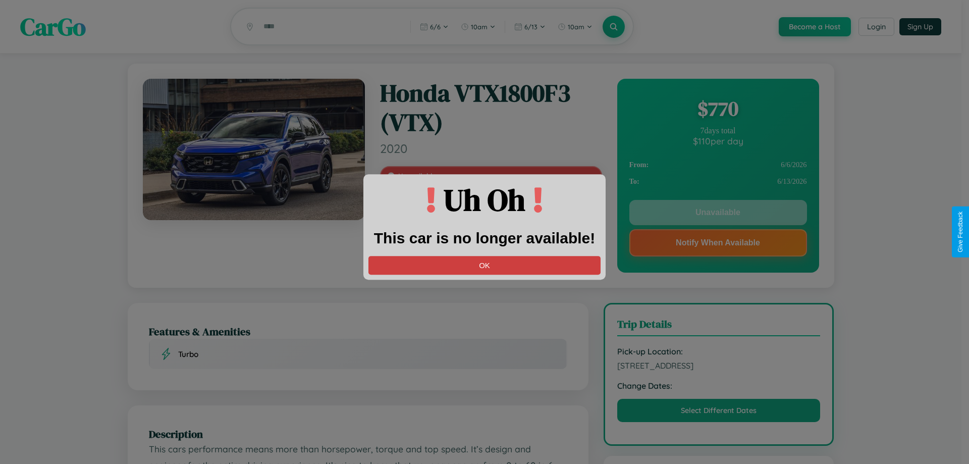
click at [484, 265] on button "OK" at bounding box center [484, 265] width 232 height 19
